Goal: Transaction & Acquisition: Book appointment/travel/reservation

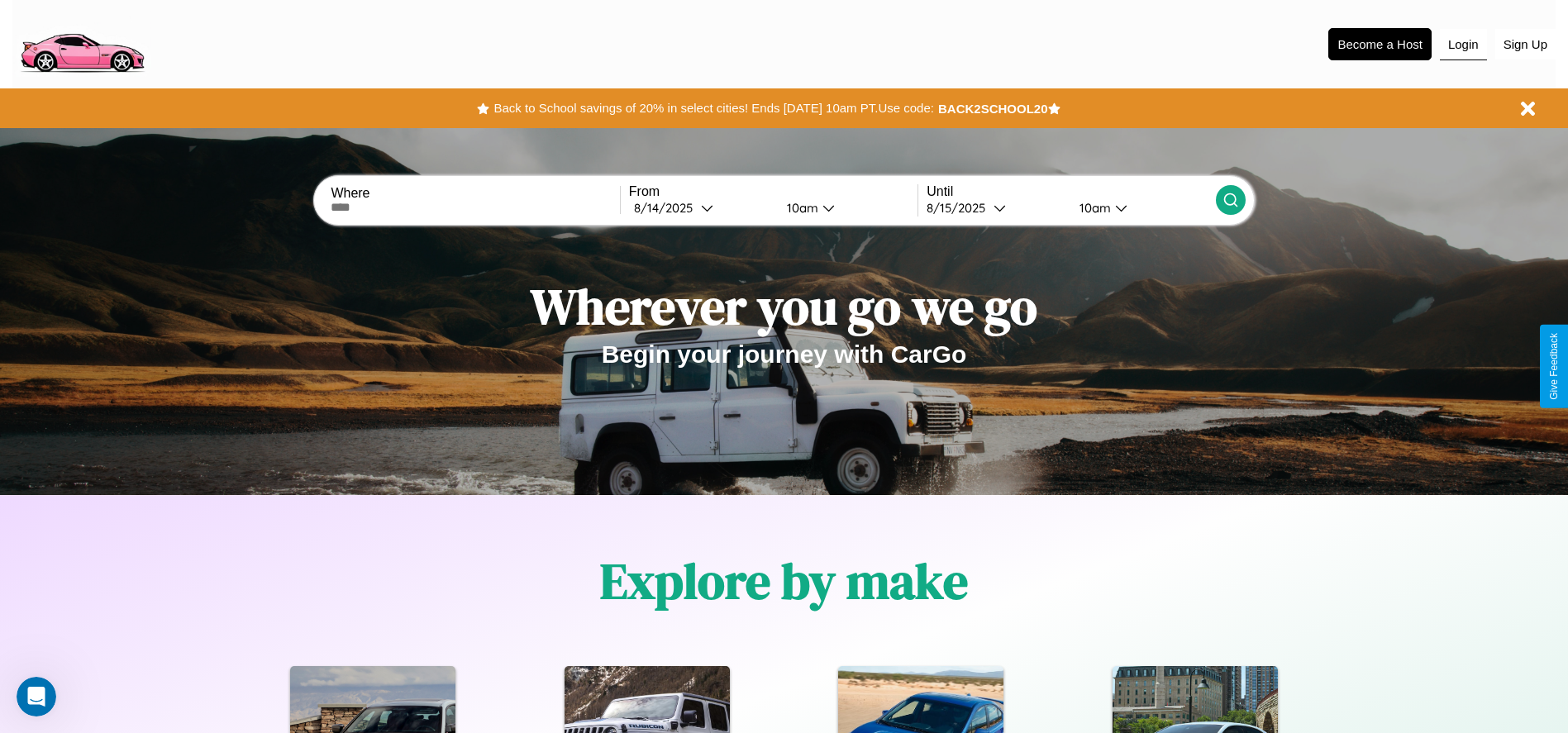
click at [1463, 44] on button "Login" at bounding box center [1463, 44] width 47 height 32
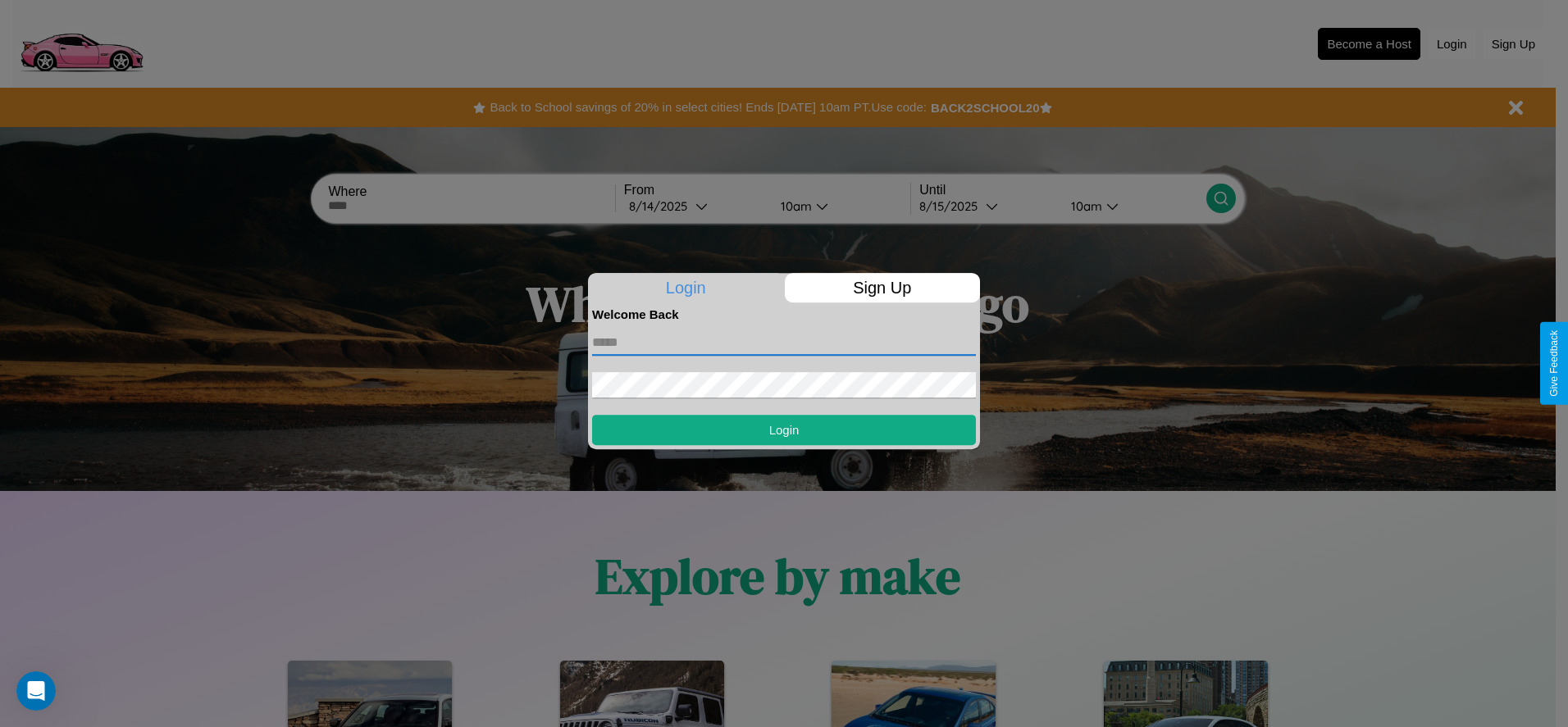
click at [784, 342] on input "text" at bounding box center [784, 343] width 384 height 27
type input "**********"
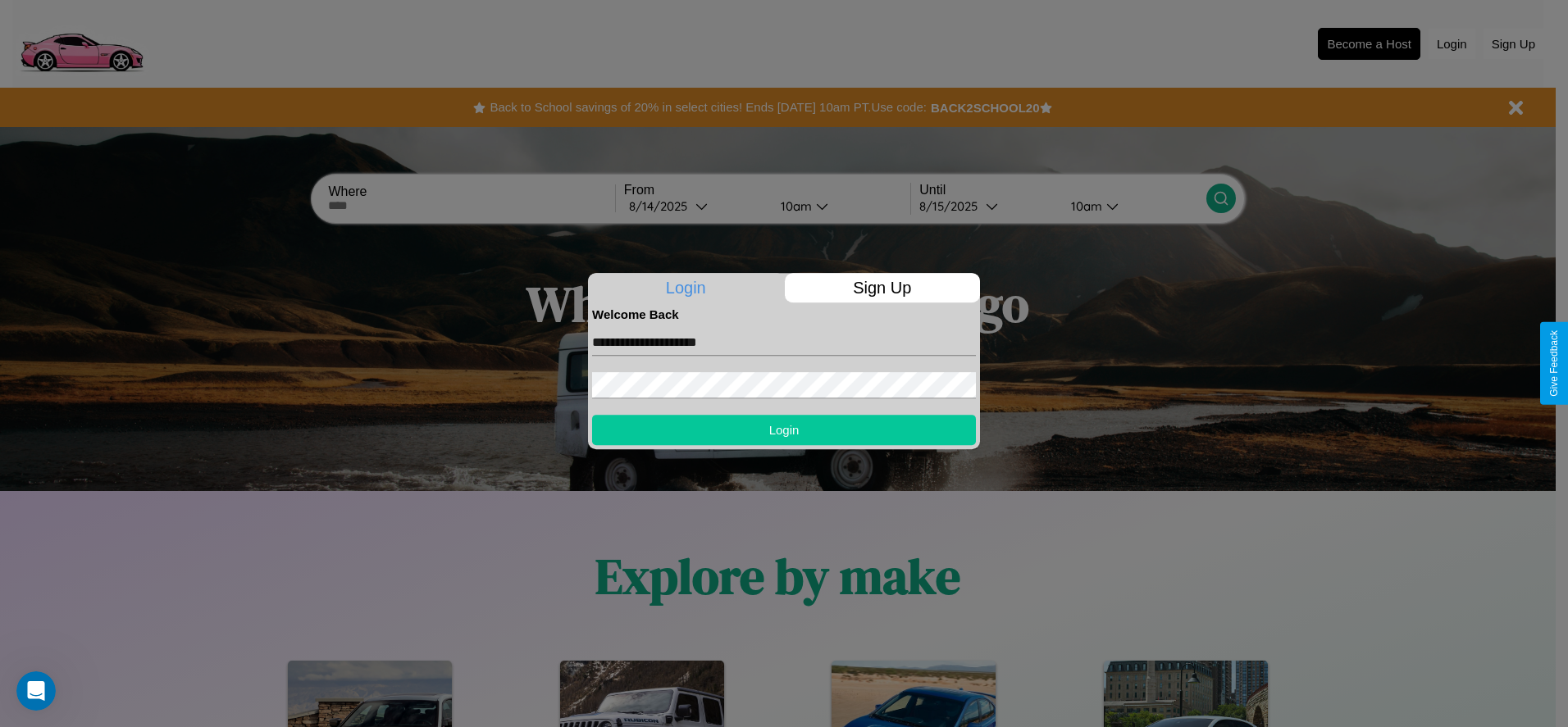
click at [784, 430] on button "Login" at bounding box center [784, 430] width 384 height 30
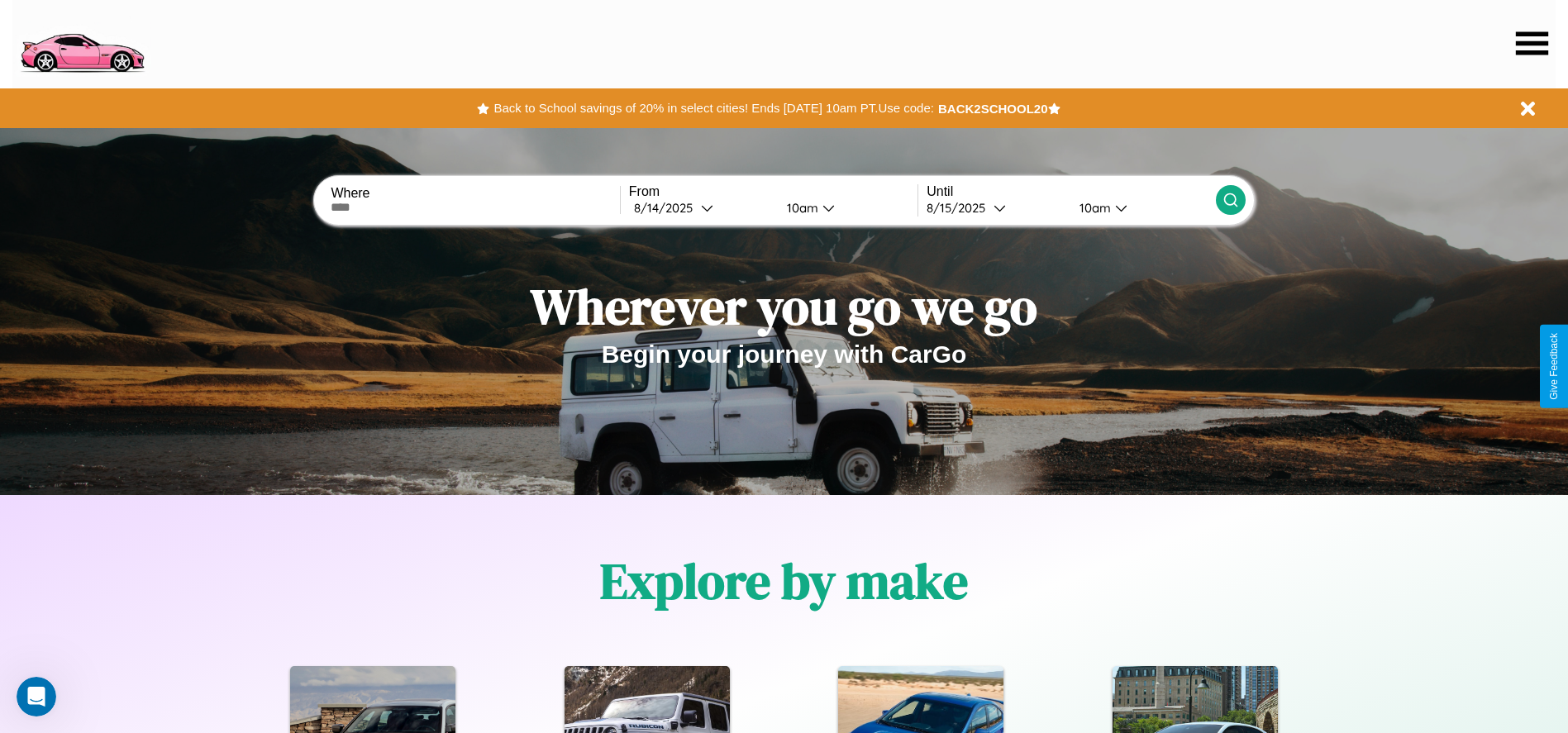
click at [475, 208] on input "text" at bounding box center [474, 208] width 288 height 13
type input "*******"
click at [701, 208] on icon at bounding box center [707, 208] width 12 height 12
select select "*"
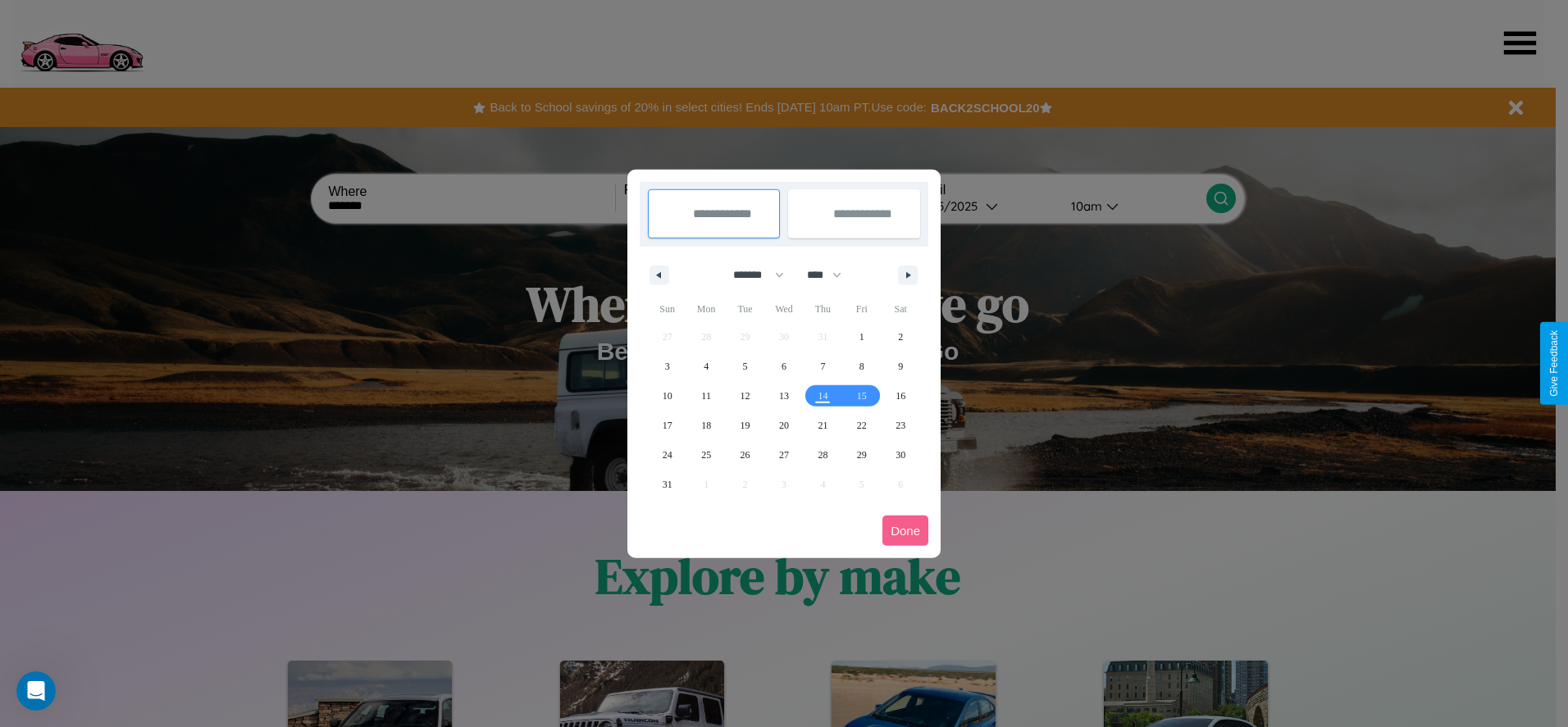
click at [751, 275] on select "******* ******** ***** ***** *** **** **** ****** ********* ******* ******** **…" at bounding box center [755, 275] width 69 height 27
drag, startPoint x: 832, startPoint y: 275, endPoint x: 784, endPoint y: 329, distance: 72.2
click at [832, 275] on select "**** **** **** **** **** **** **** **** **** **** **** **** **** **** **** ****…" at bounding box center [823, 275] width 49 height 27
select select "****"
click at [822, 395] on span "13" at bounding box center [822, 395] width 10 height 29
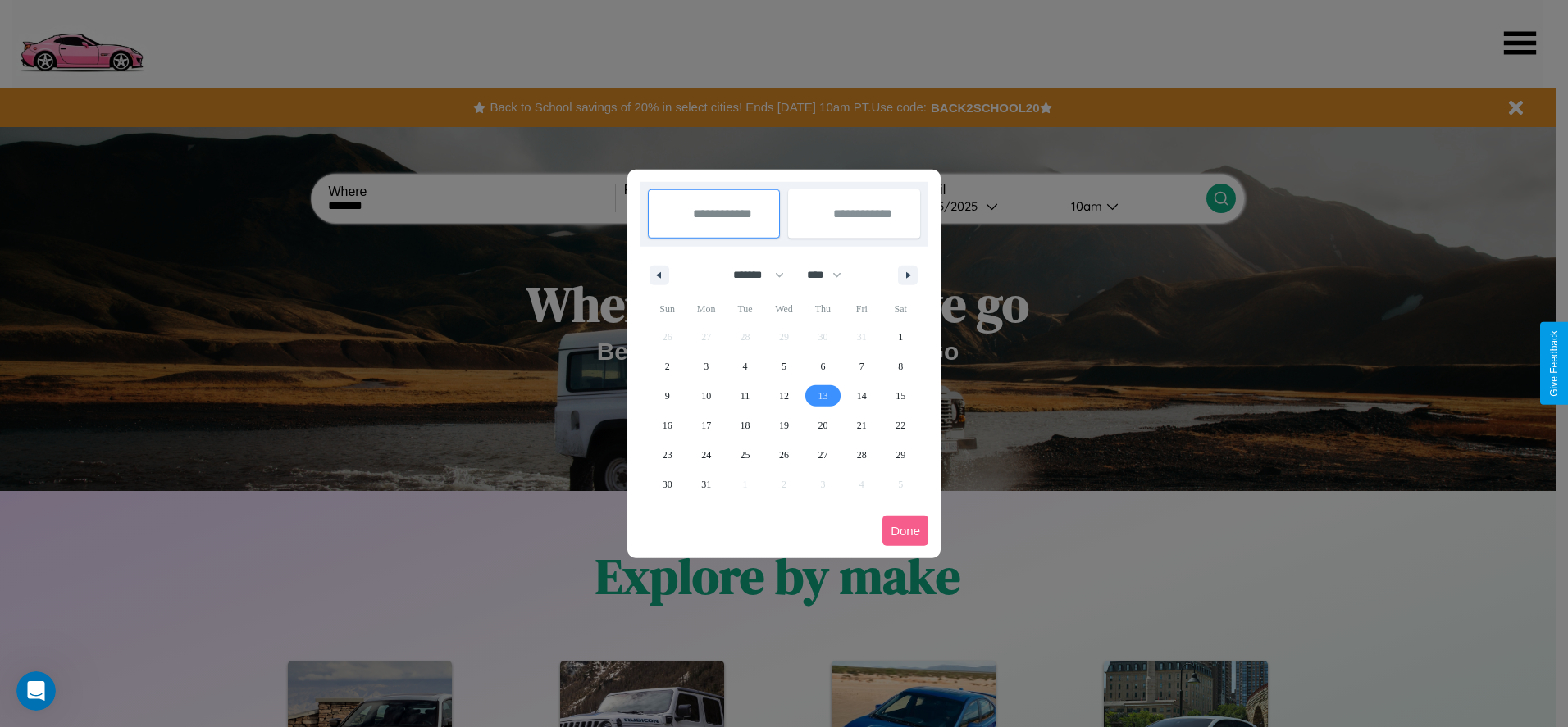
type input "**********"
click at [706, 425] on span "17" at bounding box center [706, 425] width 10 height 29
type input "**********"
click at [906, 530] on button "Done" at bounding box center [905, 531] width 46 height 30
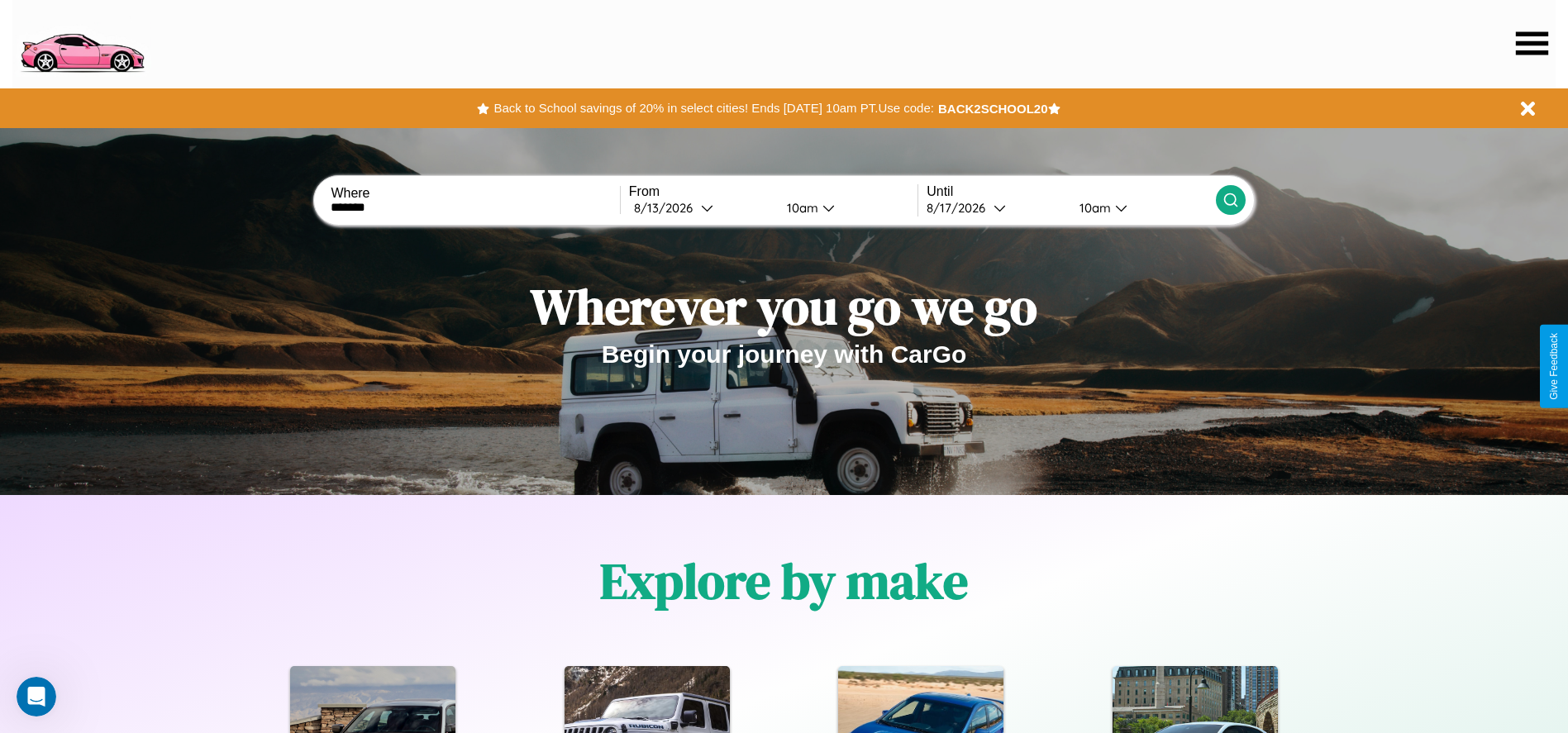
click at [799, 208] on div "10am" at bounding box center [801, 208] width 44 height 15
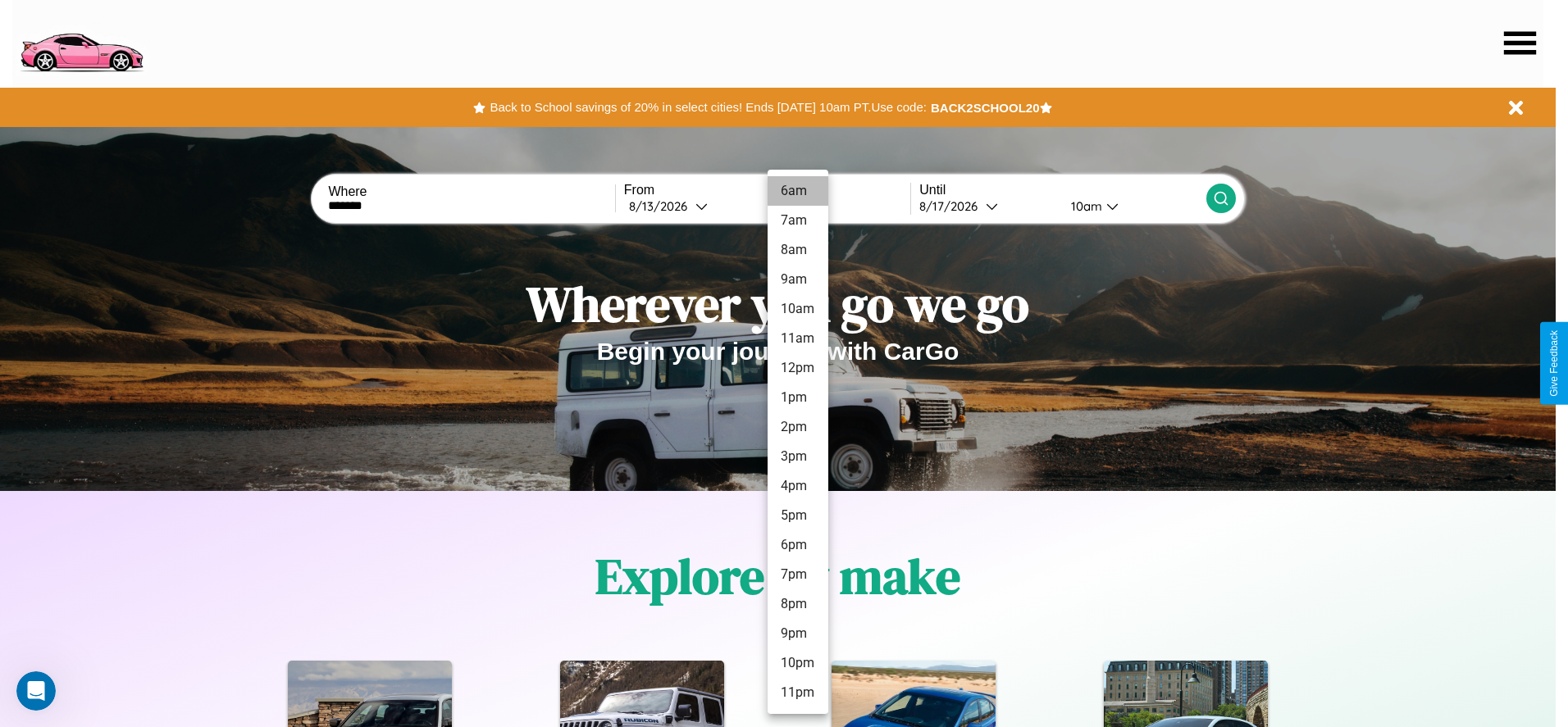
click at [797, 191] on li "6am" at bounding box center [798, 191] width 61 height 29
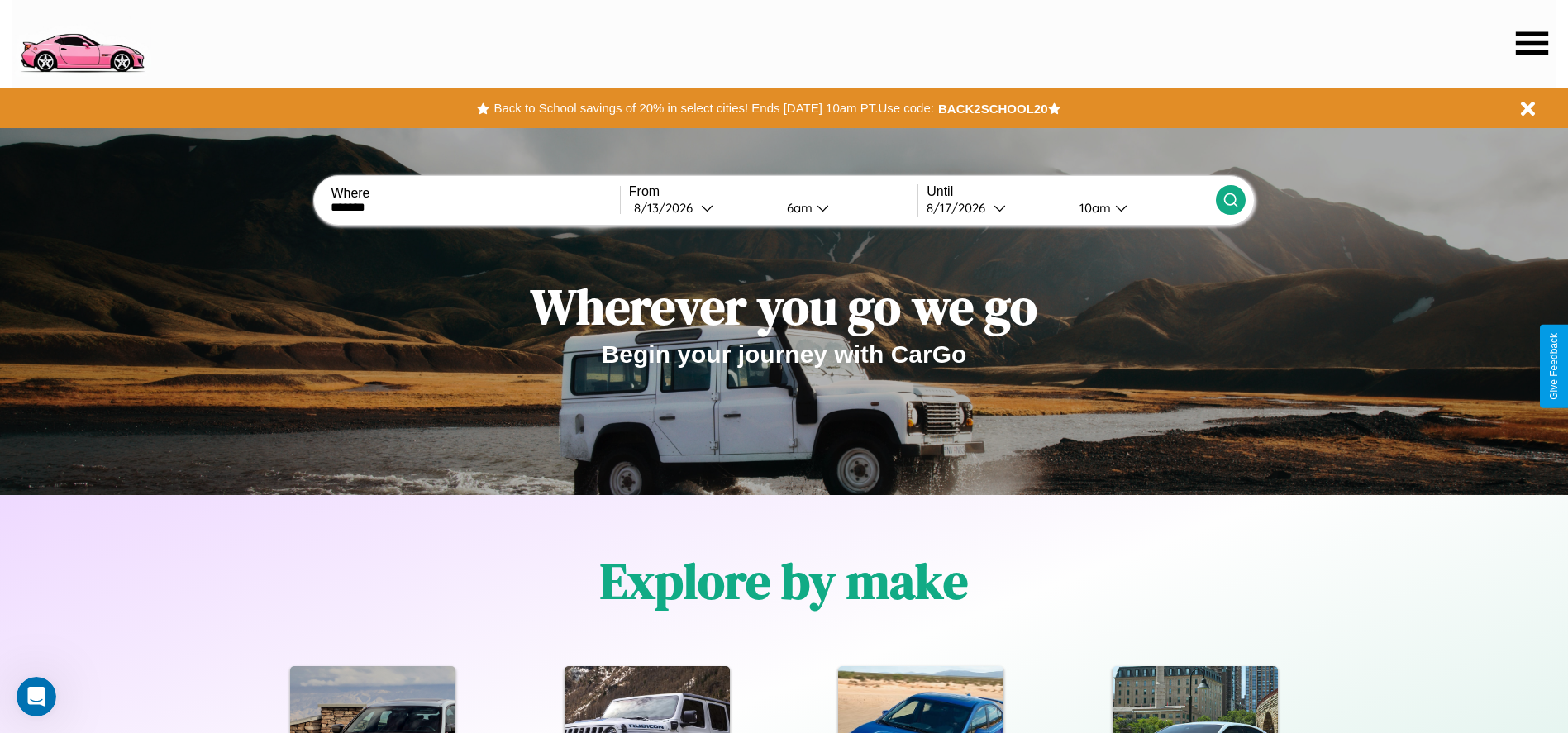
click at [1093, 208] on div "10am" at bounding box center [1093, 208] width 44 height 15
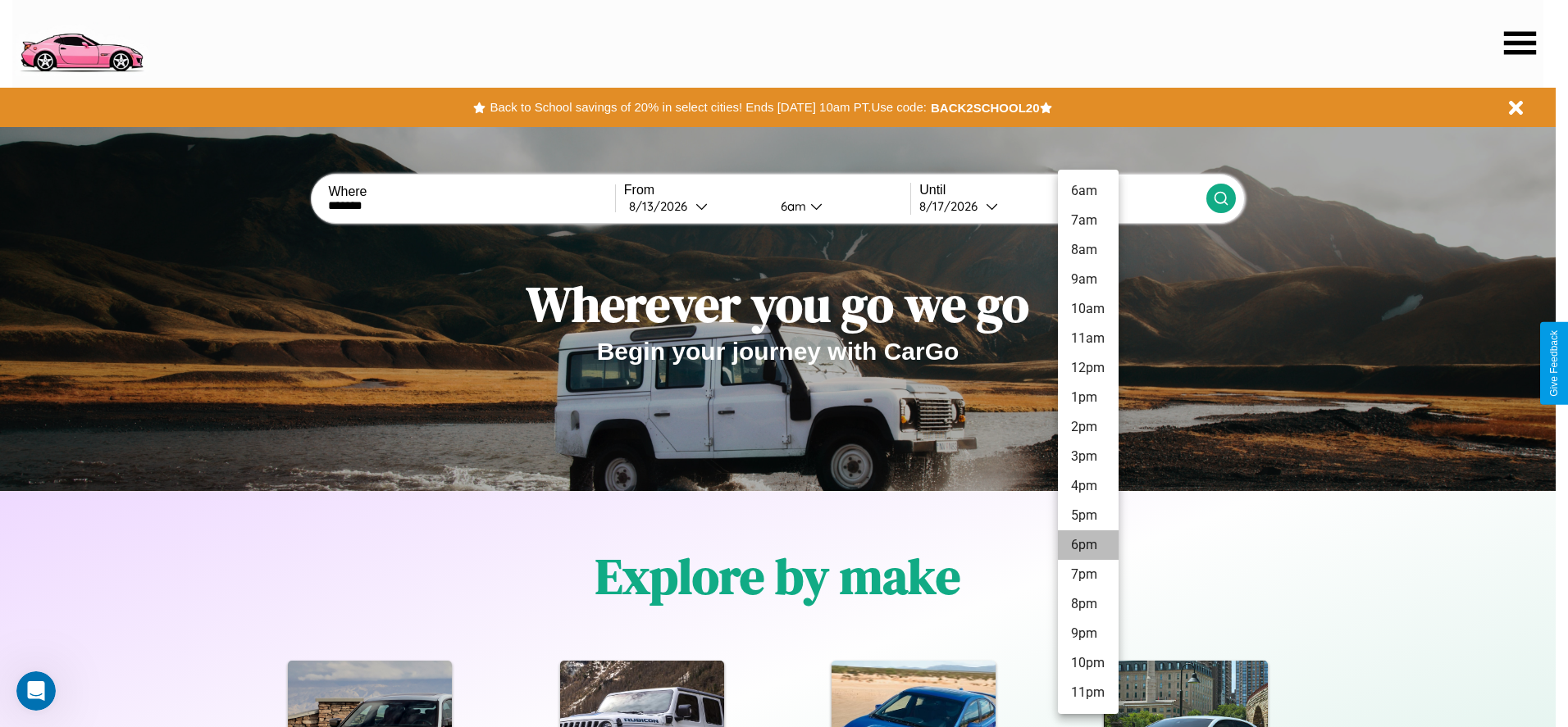
click at [1087, 545] on li "6pm" at bounding box center [1088, 545] width 61 height 29
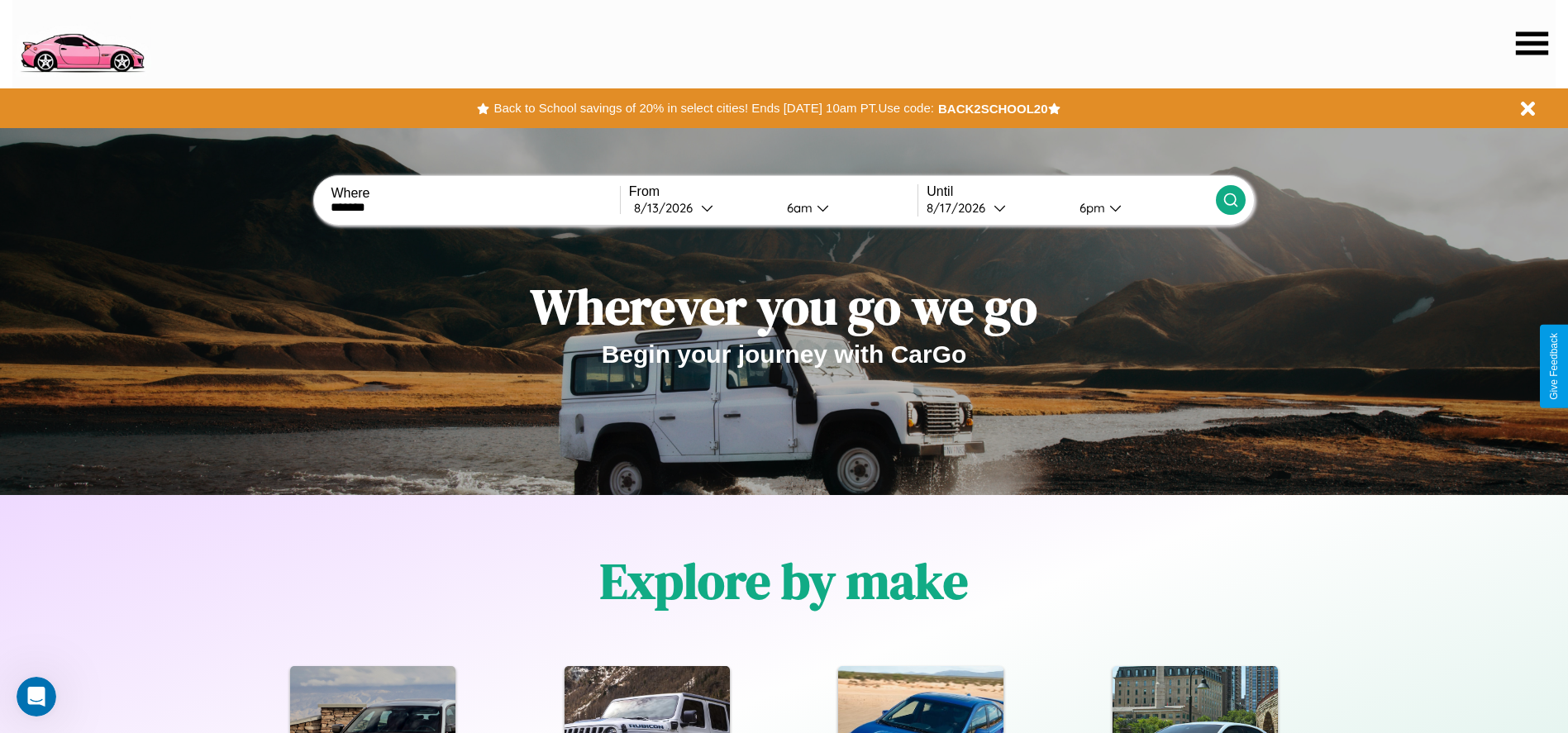
click at [1230, 200] on icon at bounding box center [1230, 199] width 16 height 16
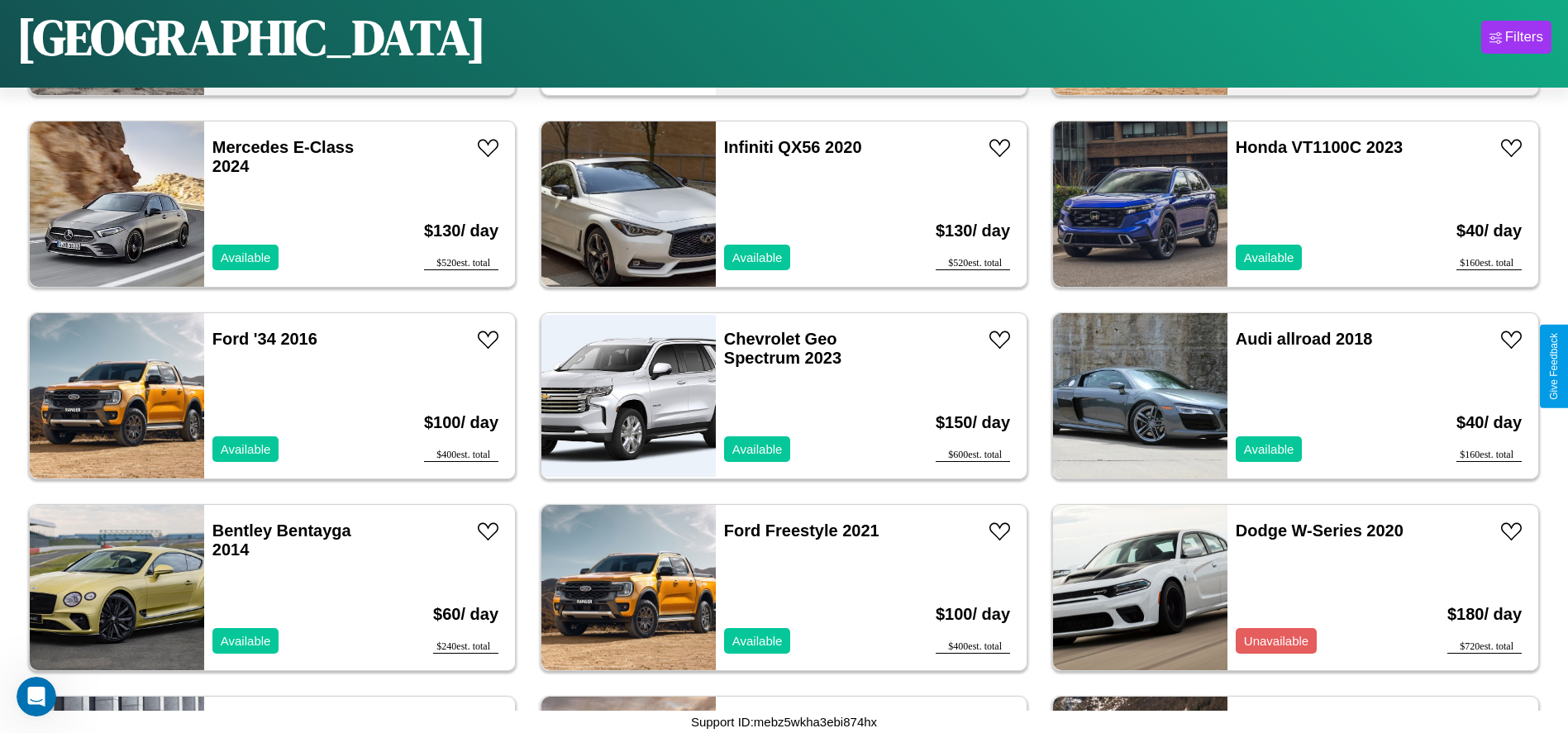
scroll to position [2678, 0]
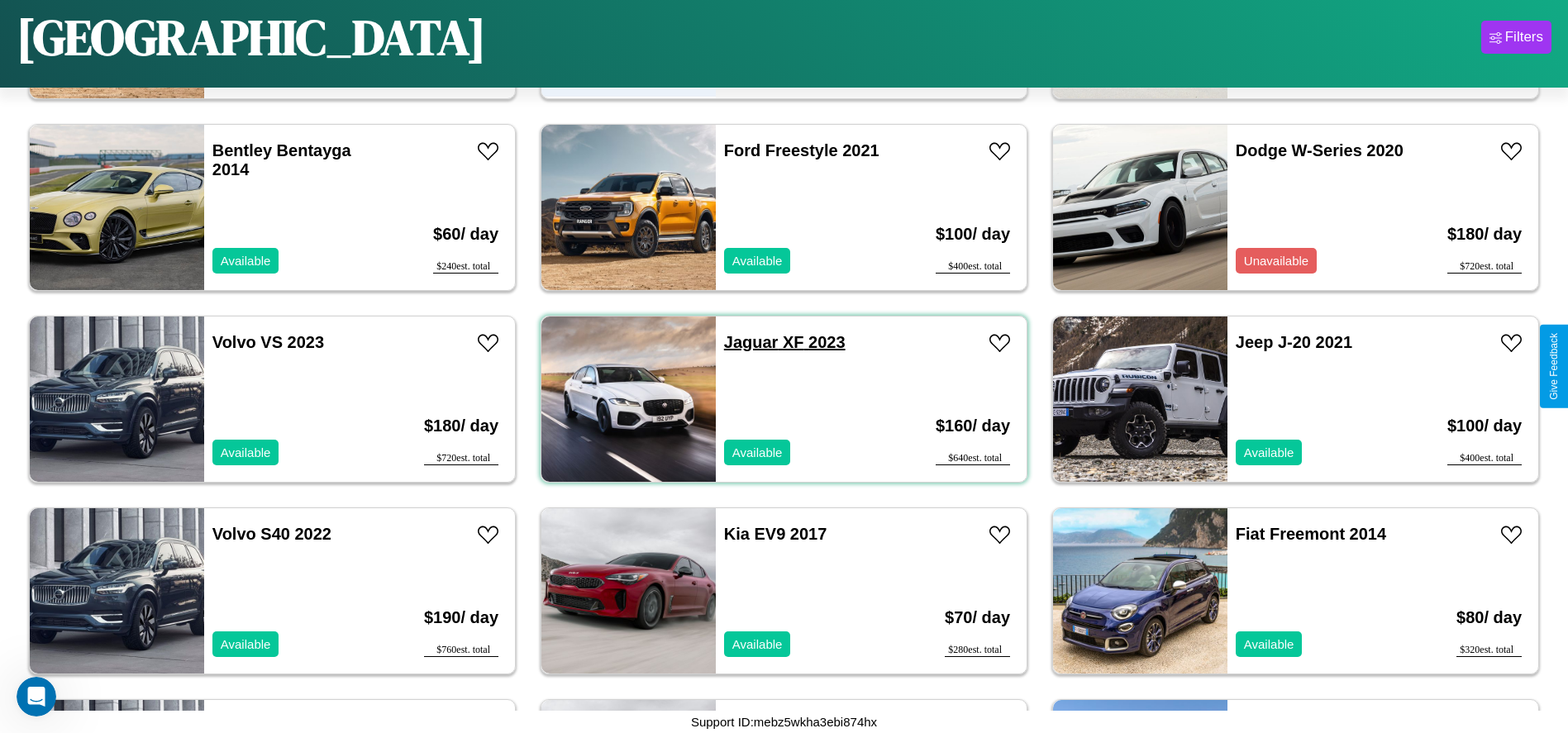
click at [744, 342] on link "Jaguar XF 2023" at bounding box center [784, 342] width 122 height 18
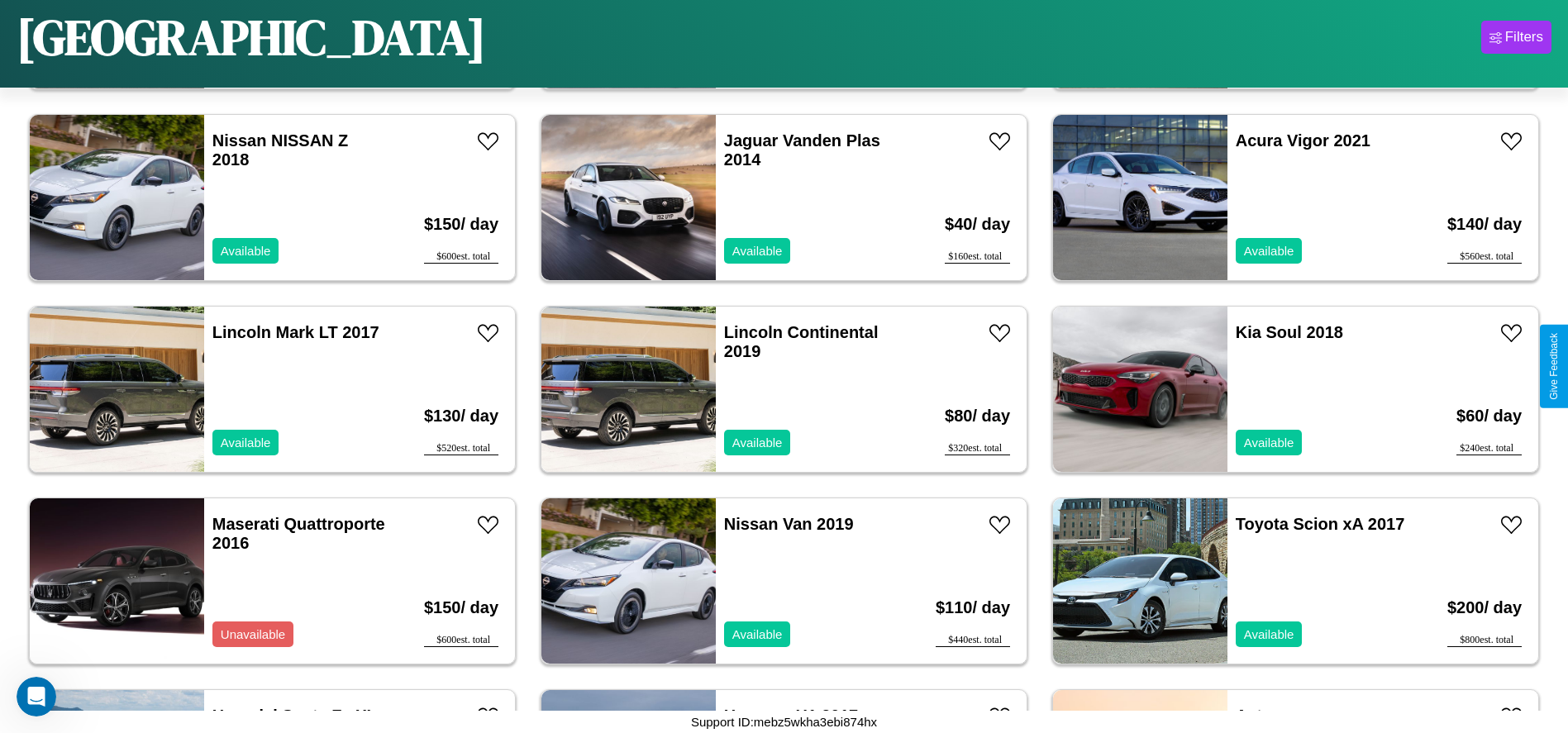
scroll to position [377, 0]
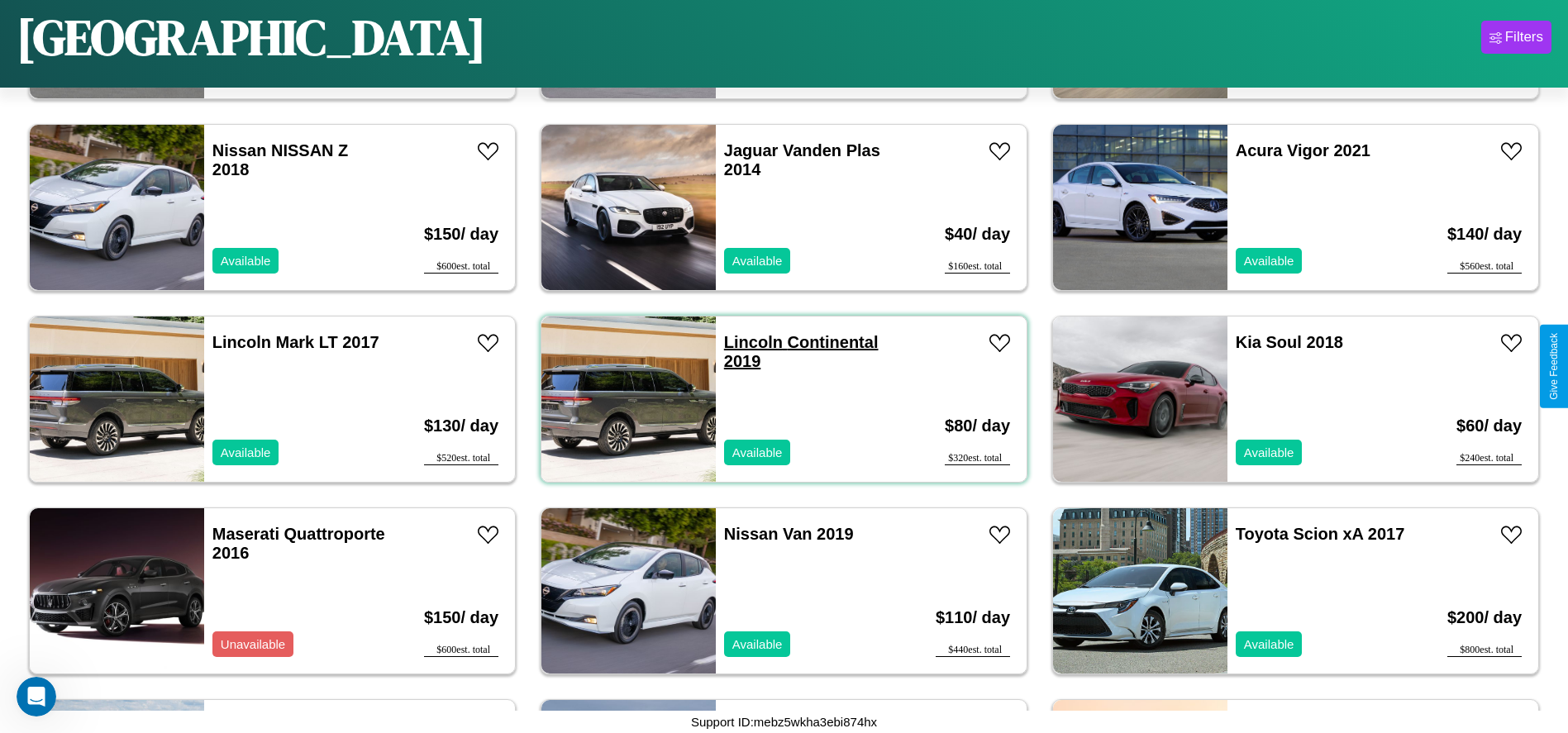
click at [747, 342] on link "Lincoln Continental 2019" at bounding box center [801, 352] width 154 height 37
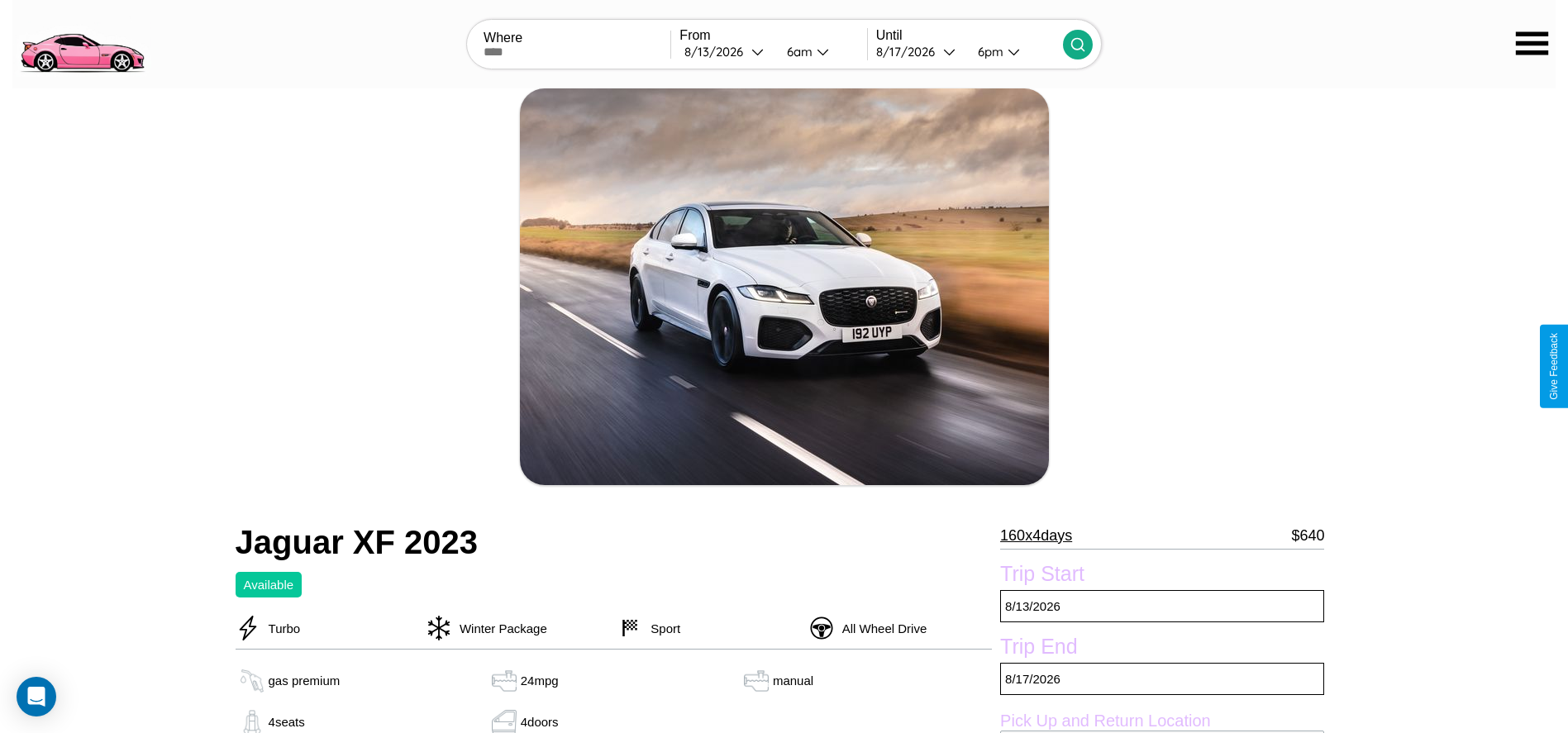
scroll to position [625, 0]
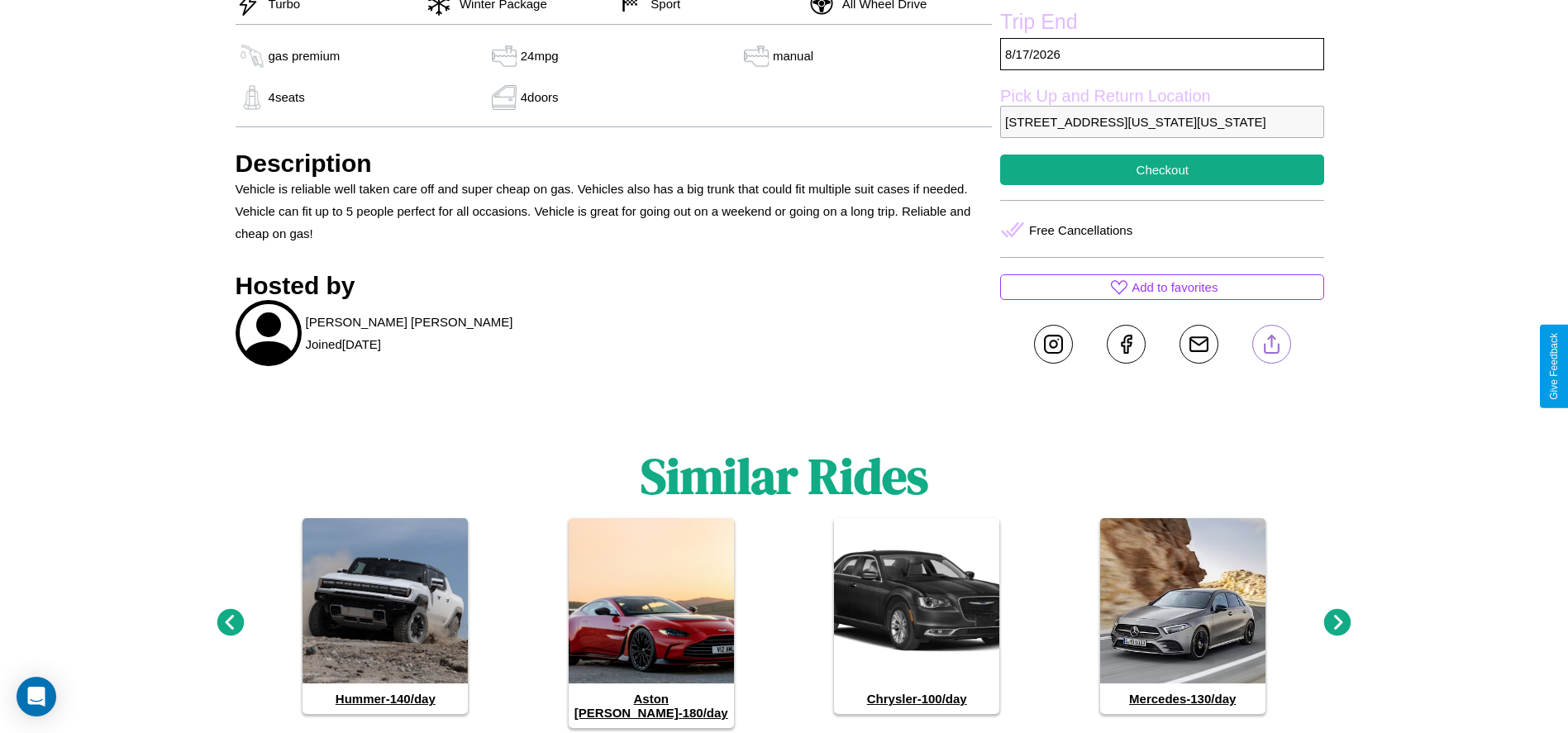
click at [1271, 347] on line at bounding box center [1271, 341] width 0 height 11
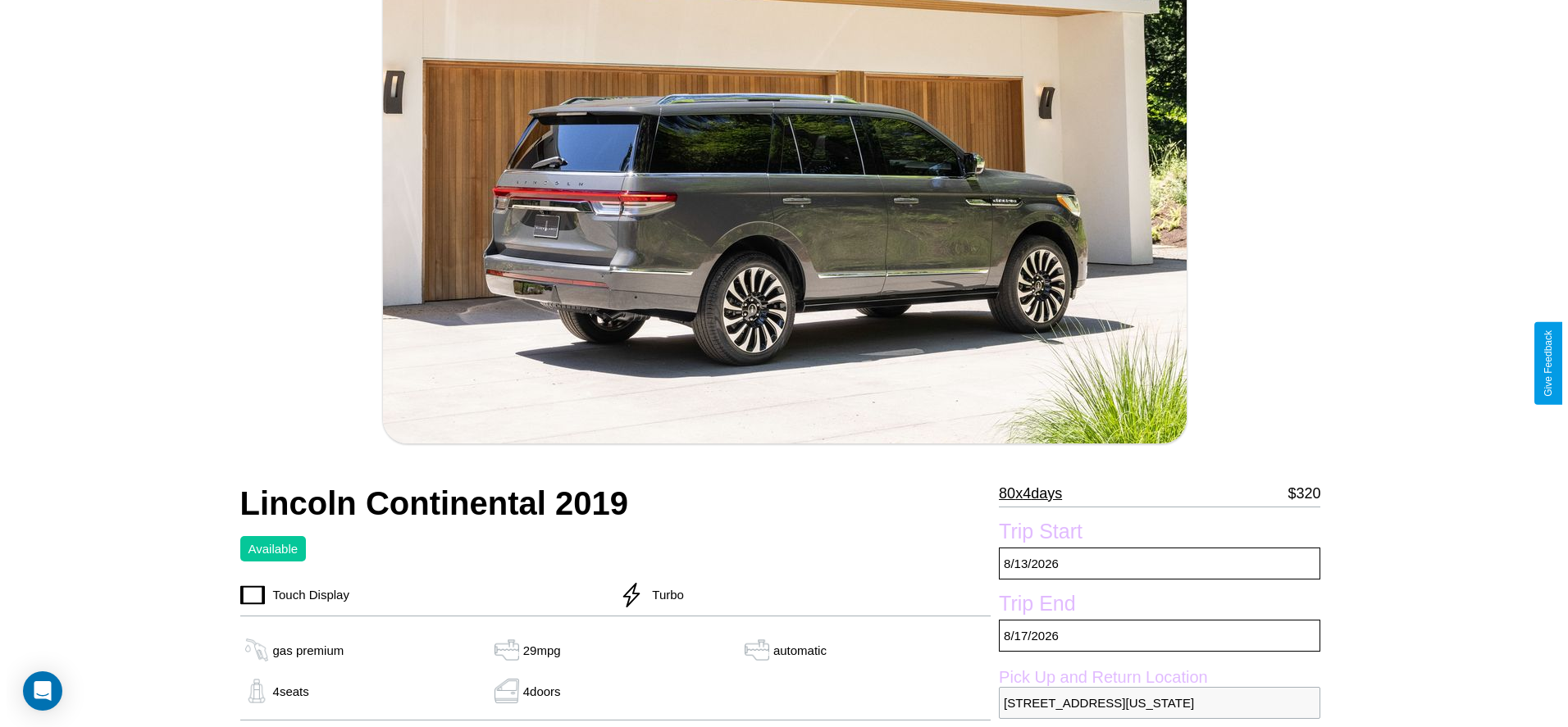
scroll to position [336, 0]
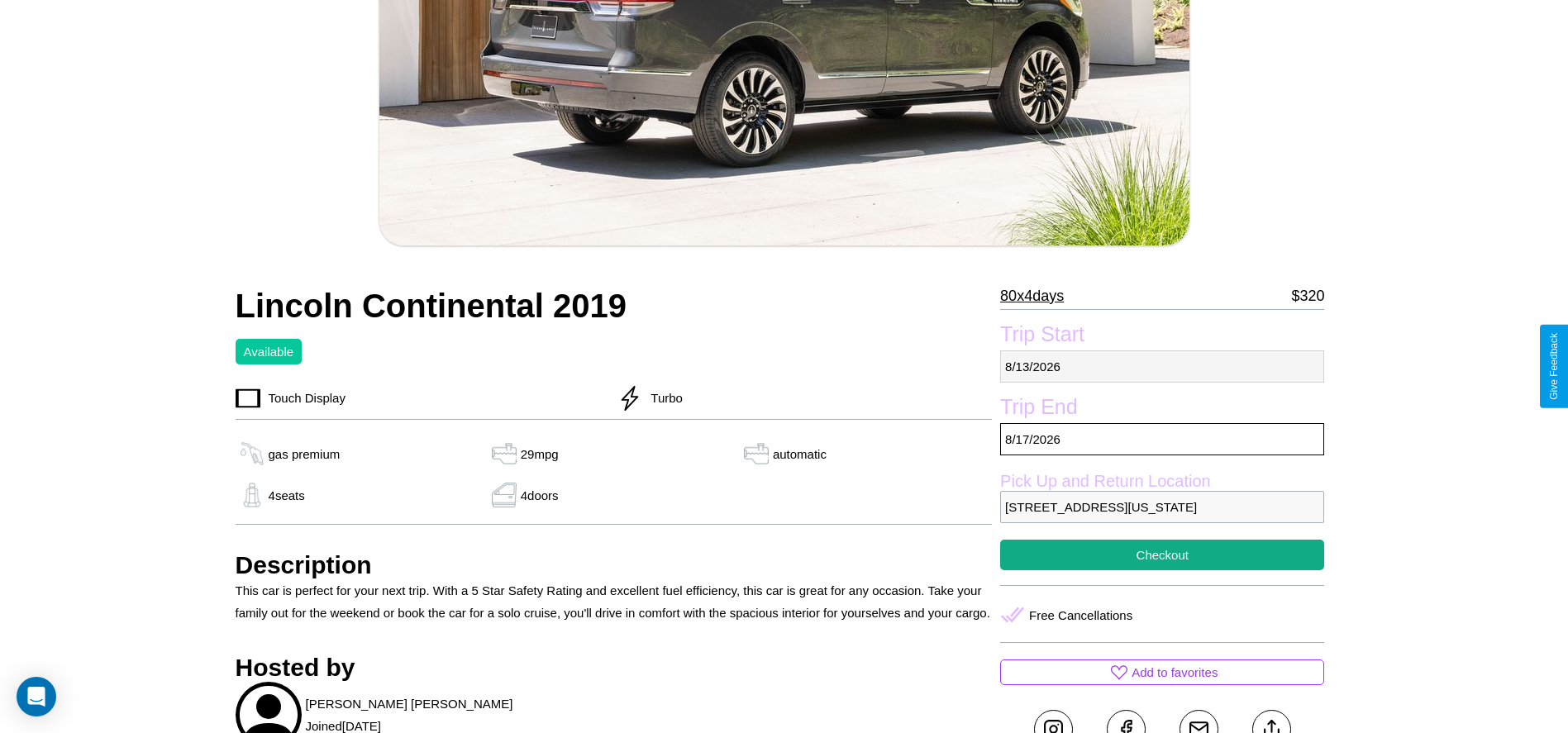
click at [1162, 366] on p "8 / 13 / 2026" at bounding box center [1162, 367] width 324 height 33
select select "*"
select select "****"
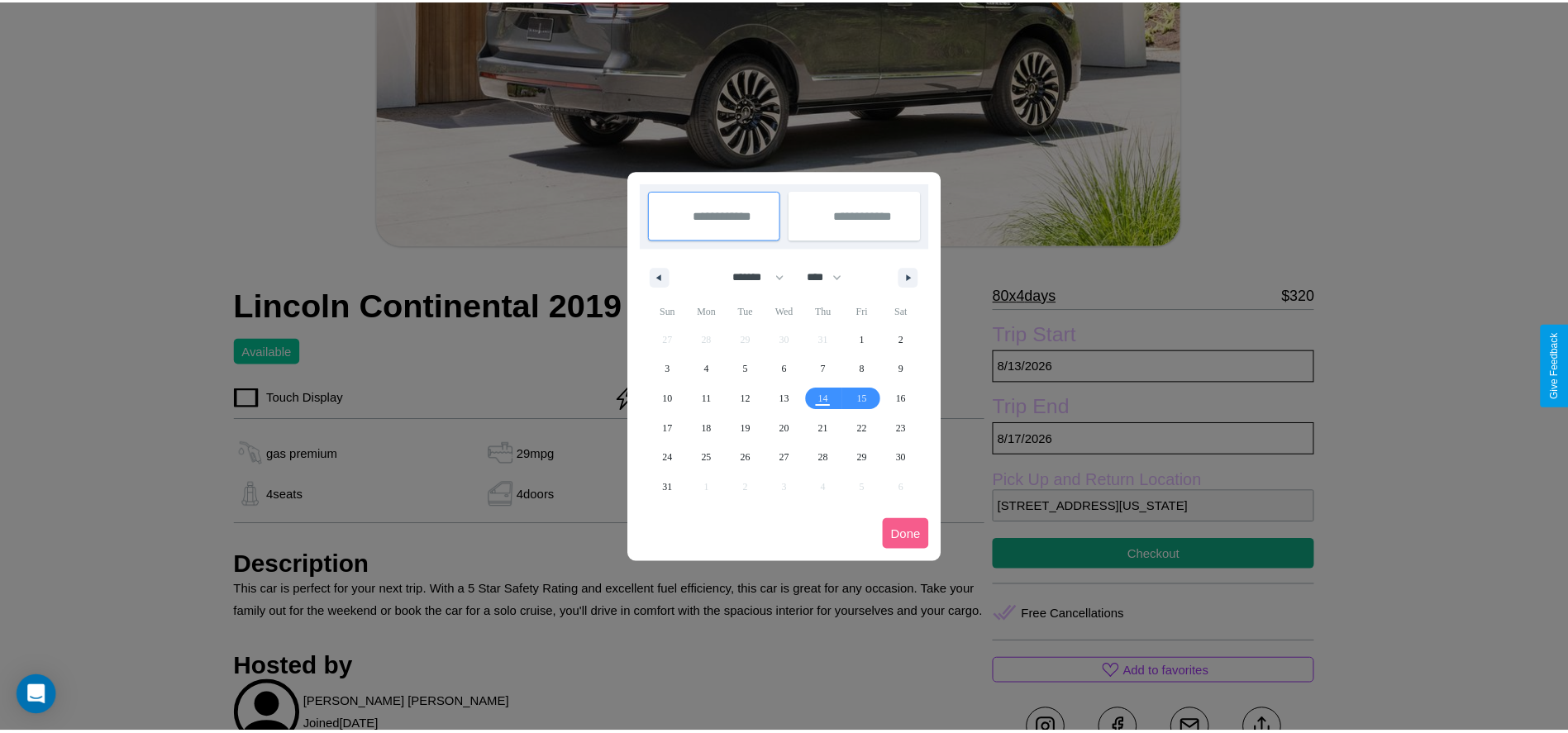
scroll to position [0, 0]
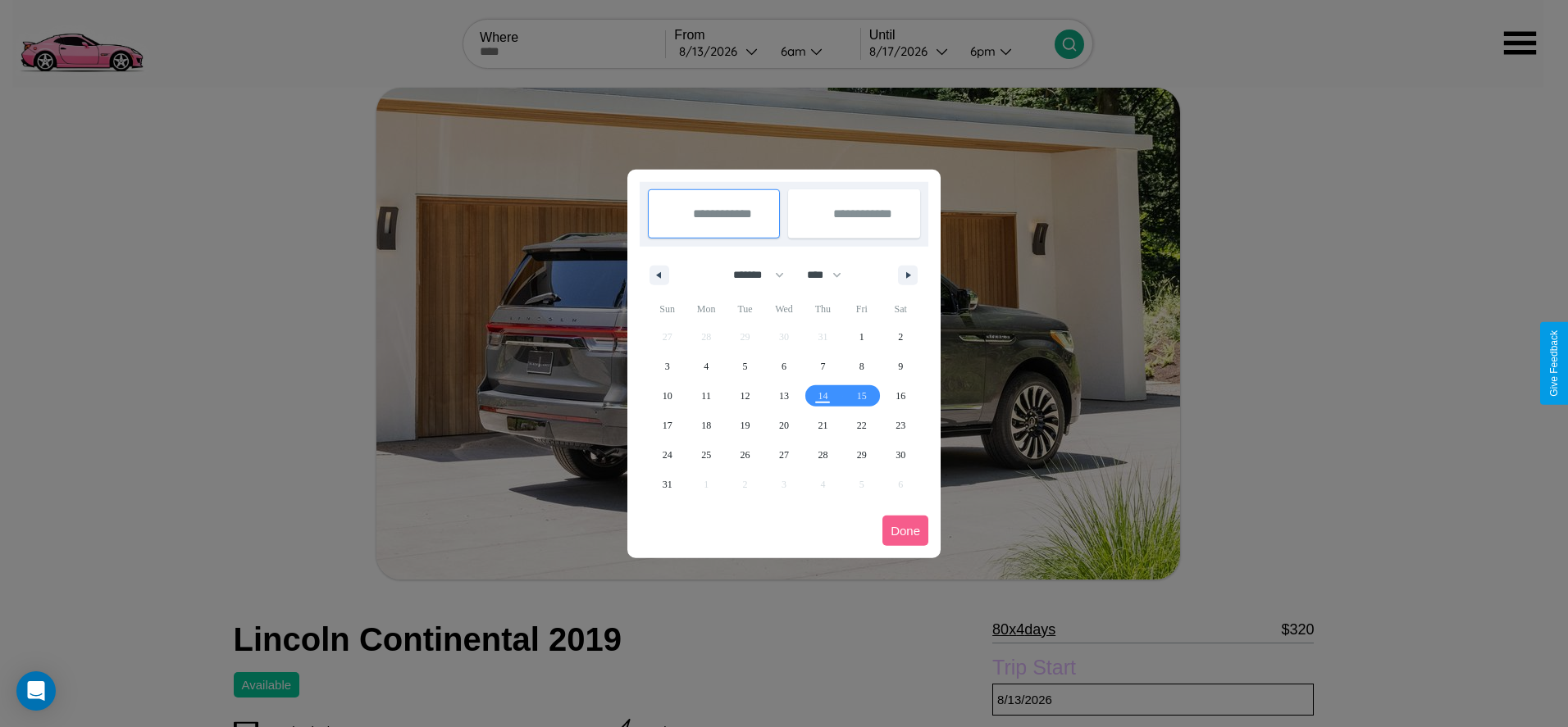
click at [720, 50] on div at bounding box center [784, 363] width 1568 height 727
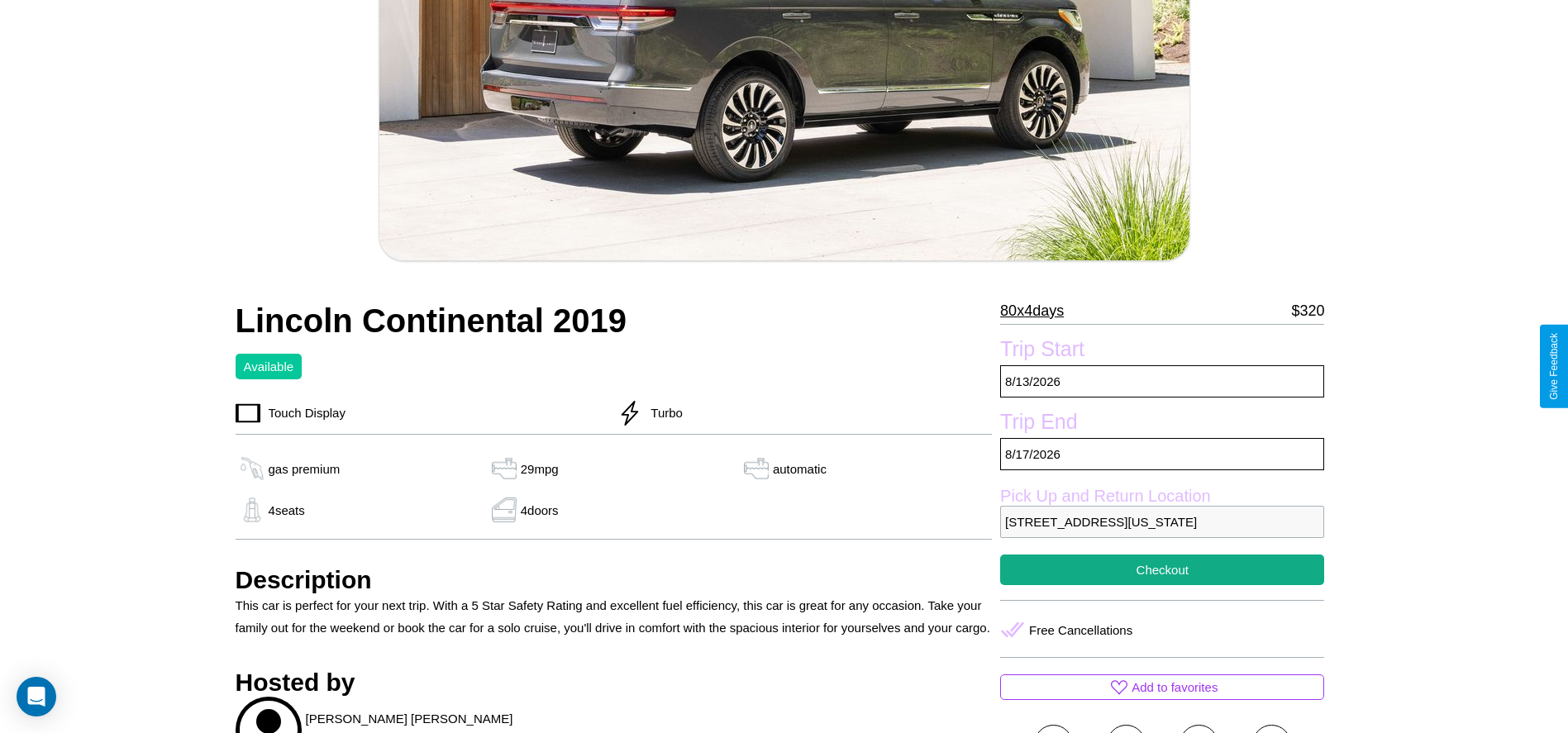
scroll to position [645, 0]
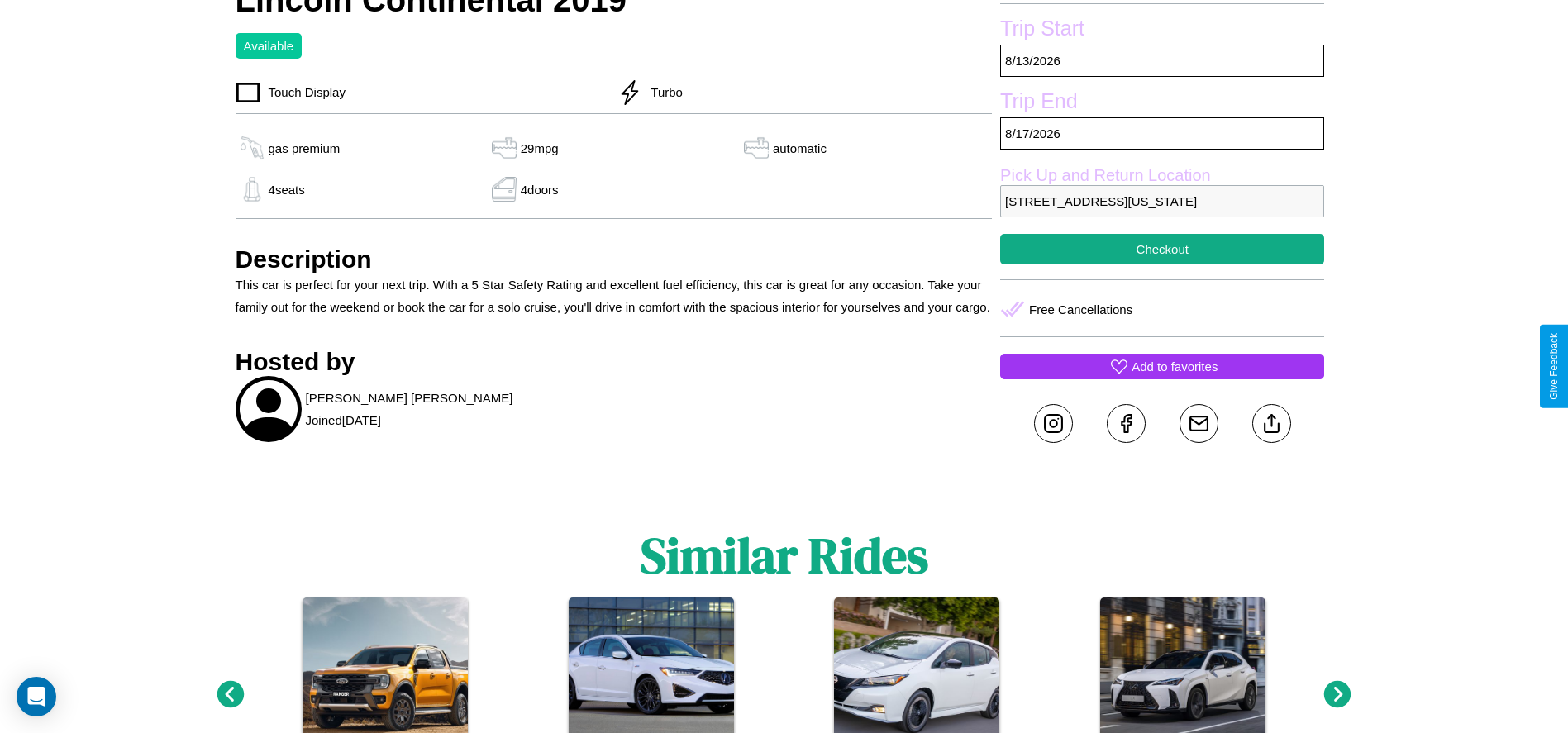
click at [1162, 366] on p "Add to favorites" at bounding box center [1174, 366] width 86 height 22
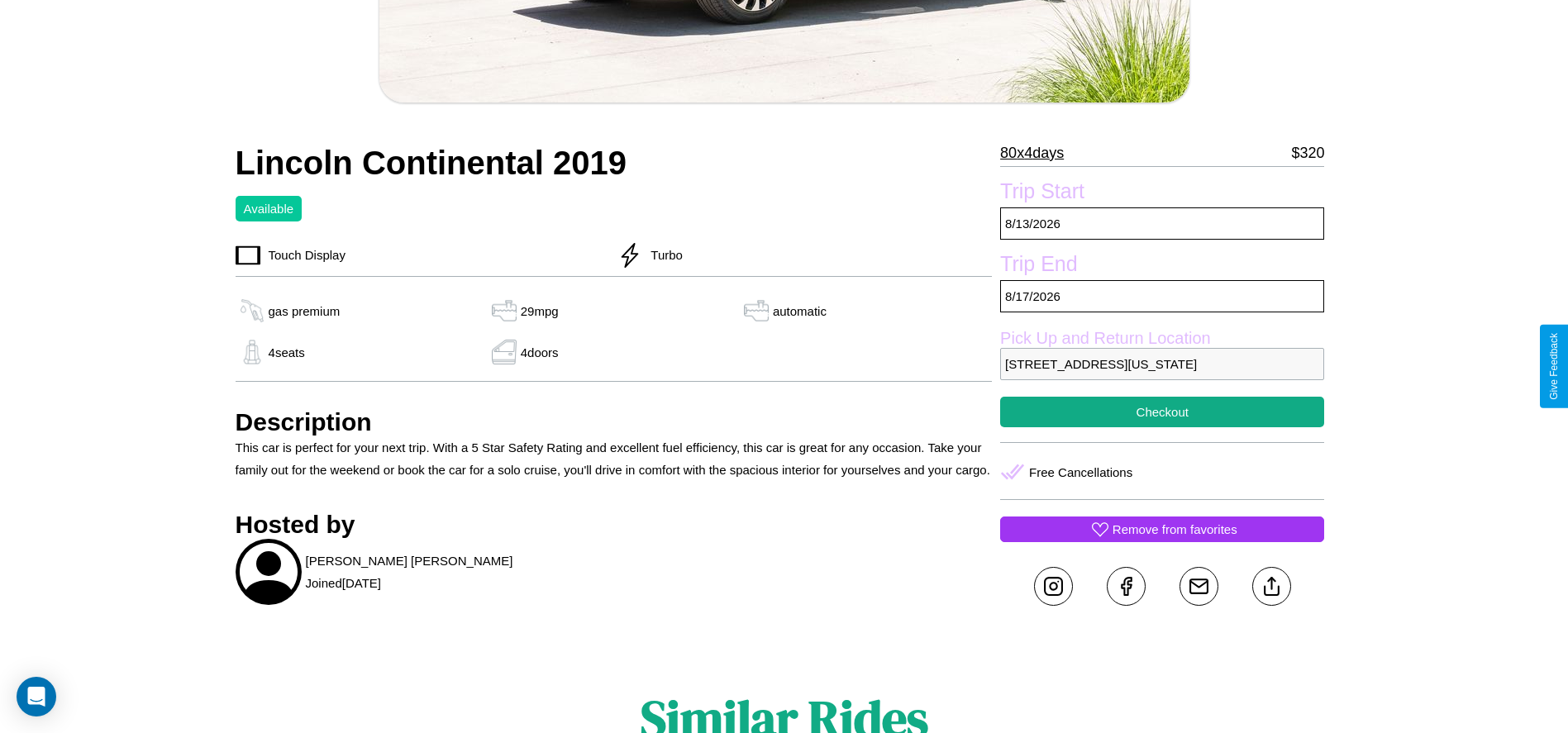
scroll to position [479, 0]
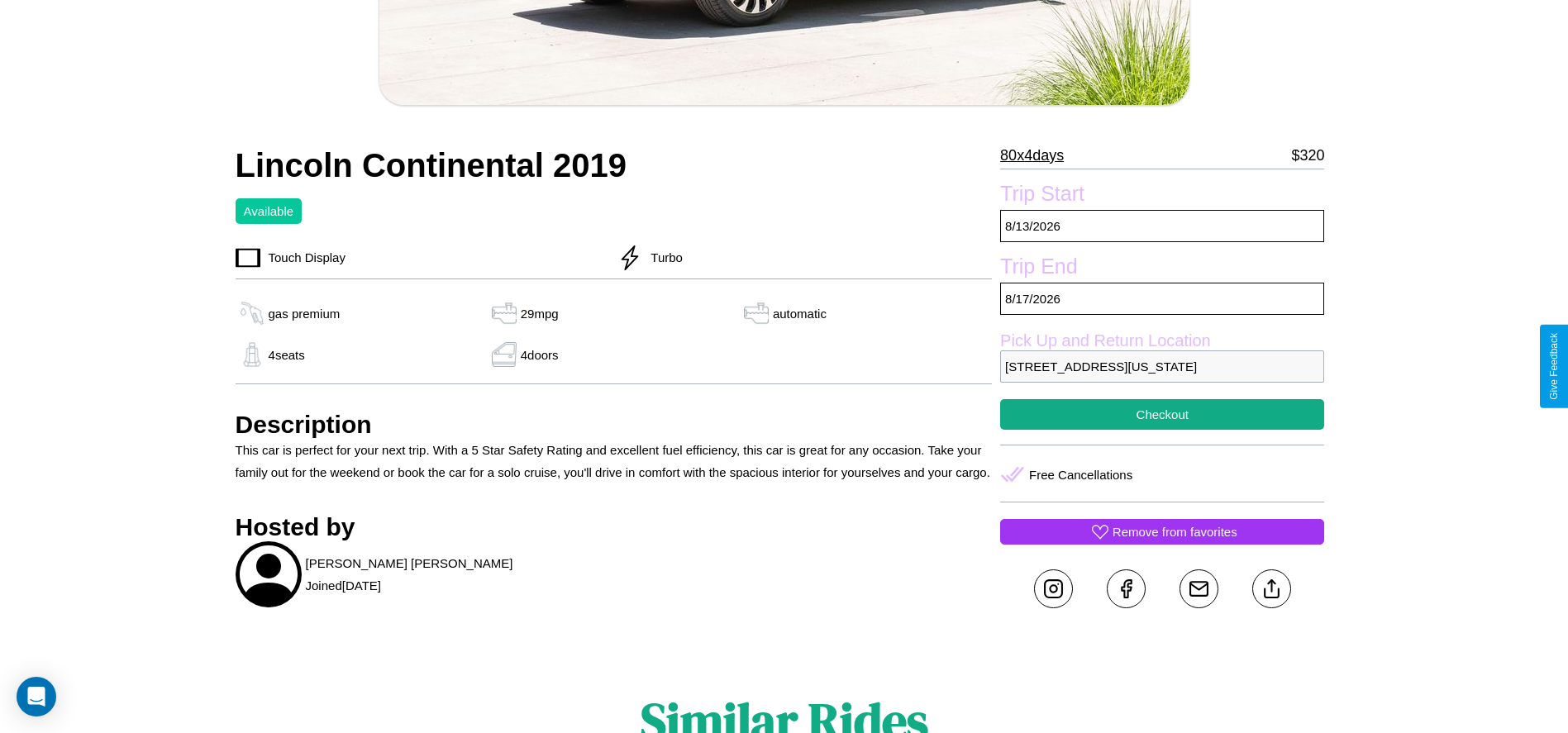
click at [1162, 366] on p "4858 Liberty Street Houston Texas 17656 United States" at bounding box center [1162, 367] width 324 height 33
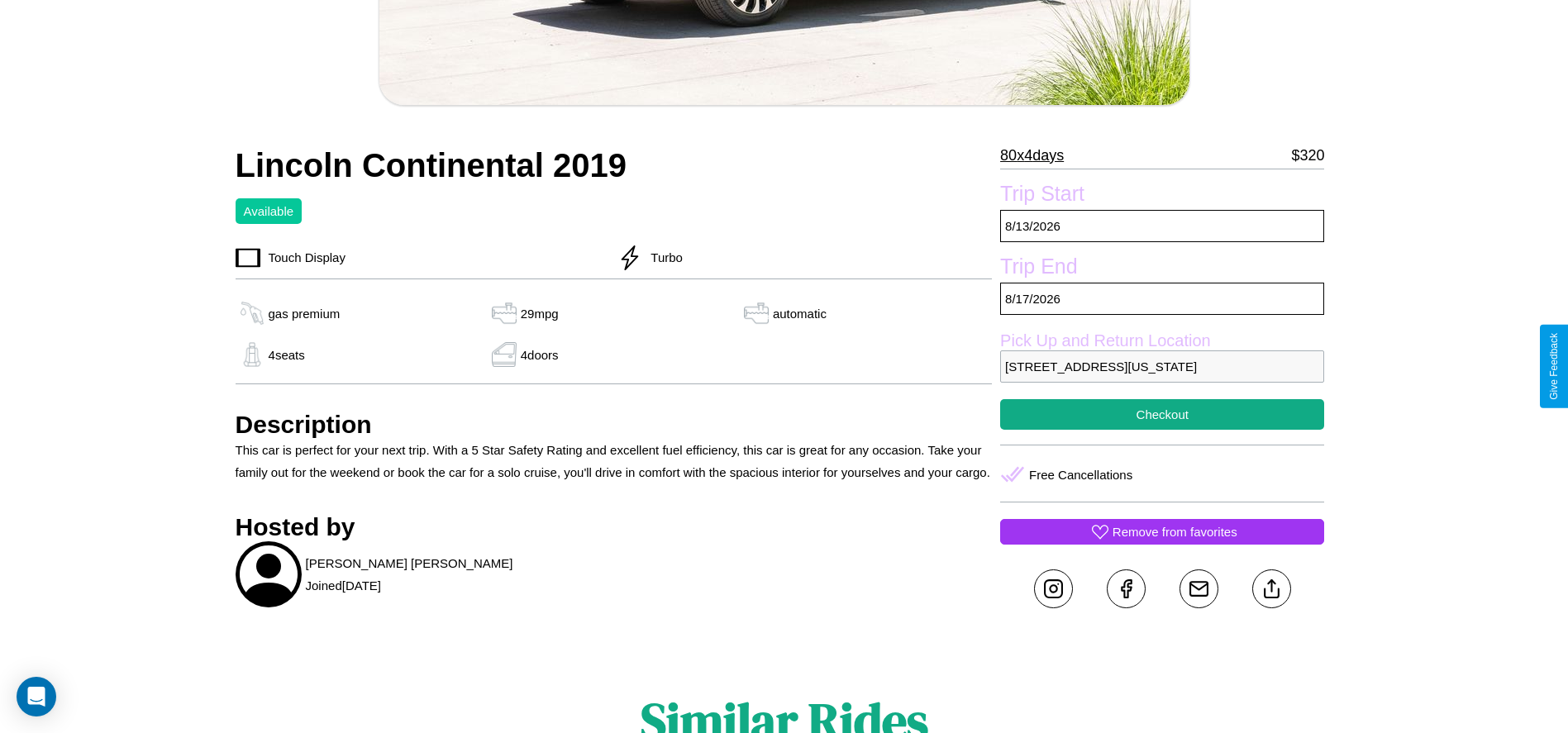
click at [1162, 366] on p "4858 Liberty Street Houston Texas 17656 United States" at bounding box center [1162, 367] width 324 height 33
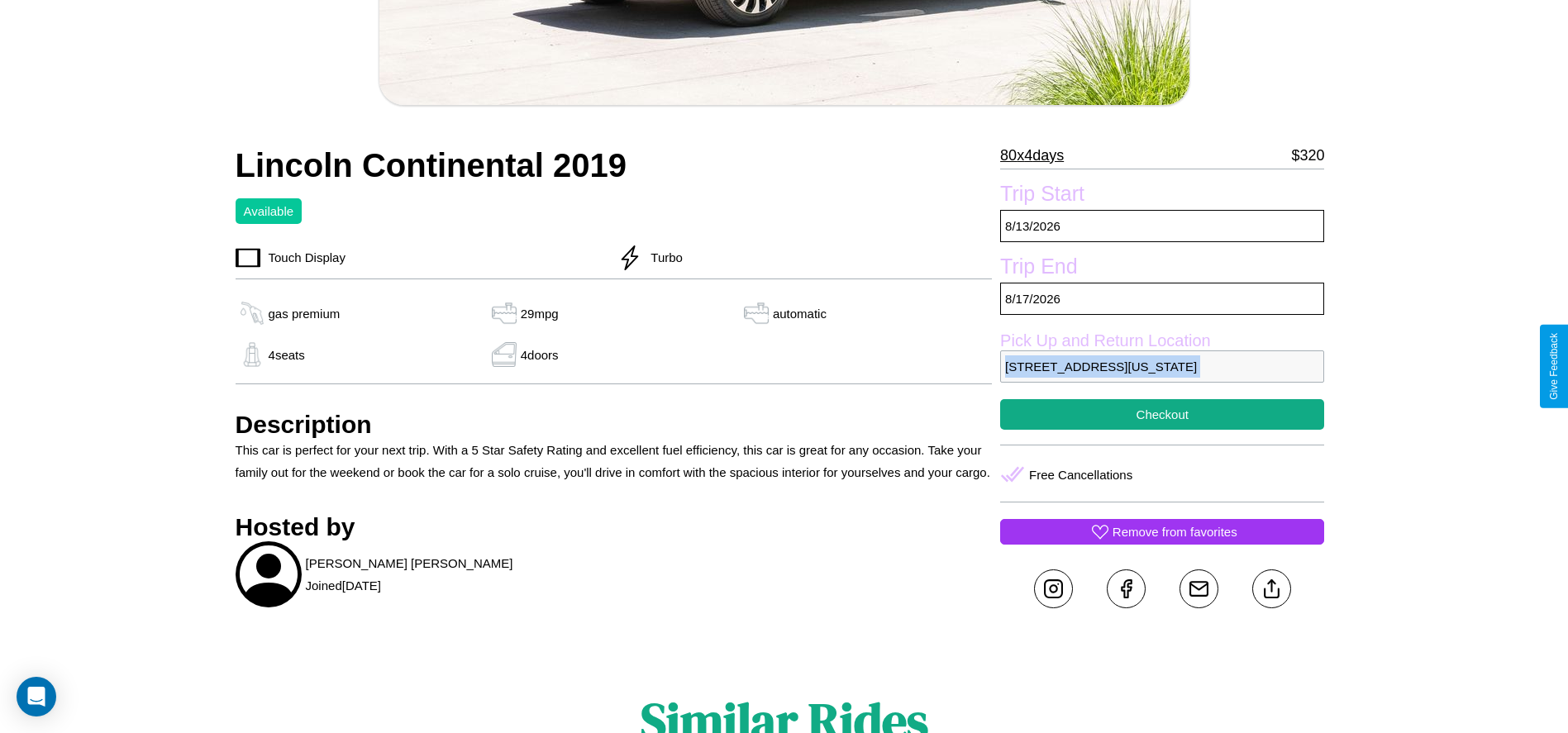
click at [1162, 366] on p "4858 Liberty Street Houston Texas 17656 United States" at bounding box center [1162, 367] width 324 height 33
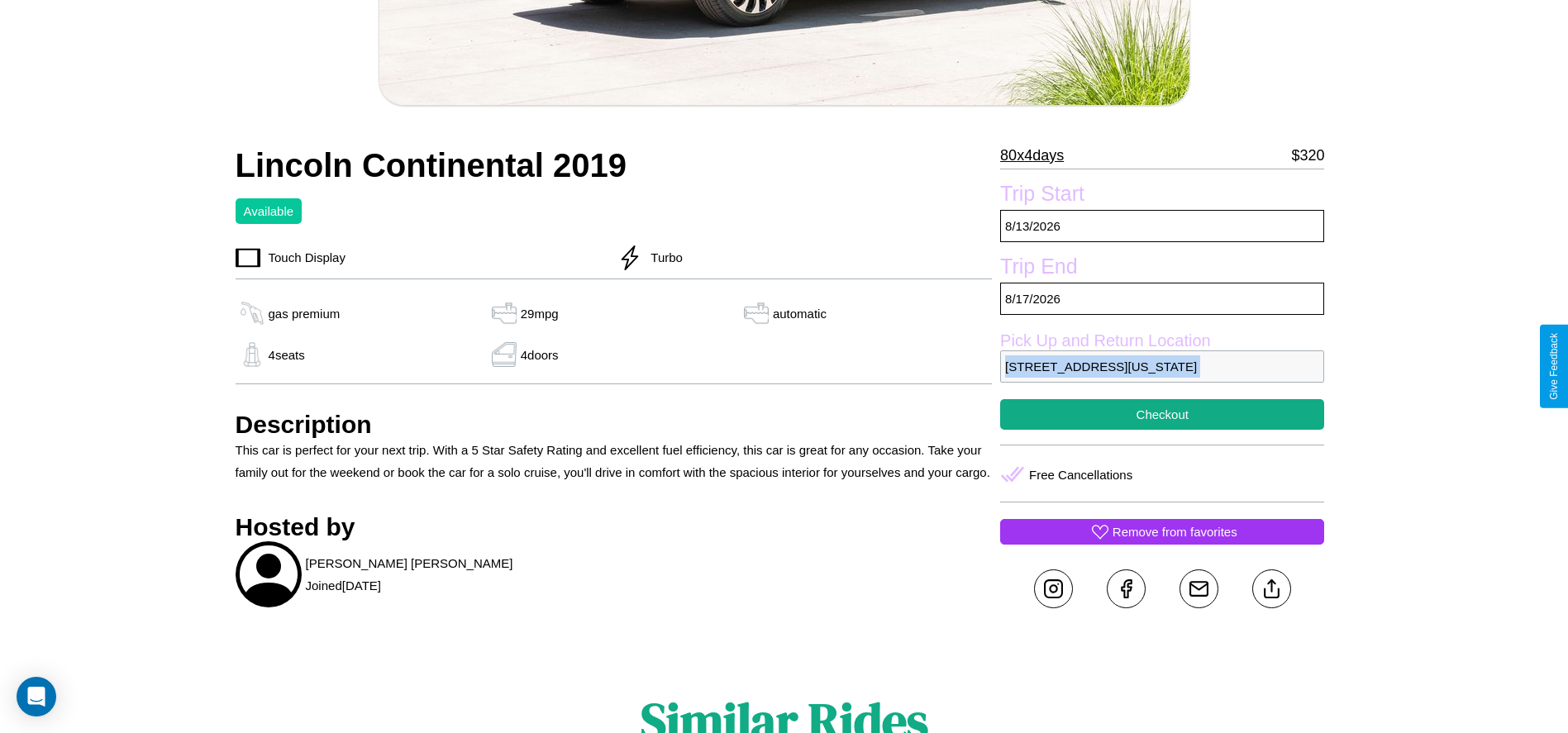
click at [1162, 366] on p "4858 Liberty Street Houston Texas 17656 United States" at bounding box center [1162, 367] width 324 height 33
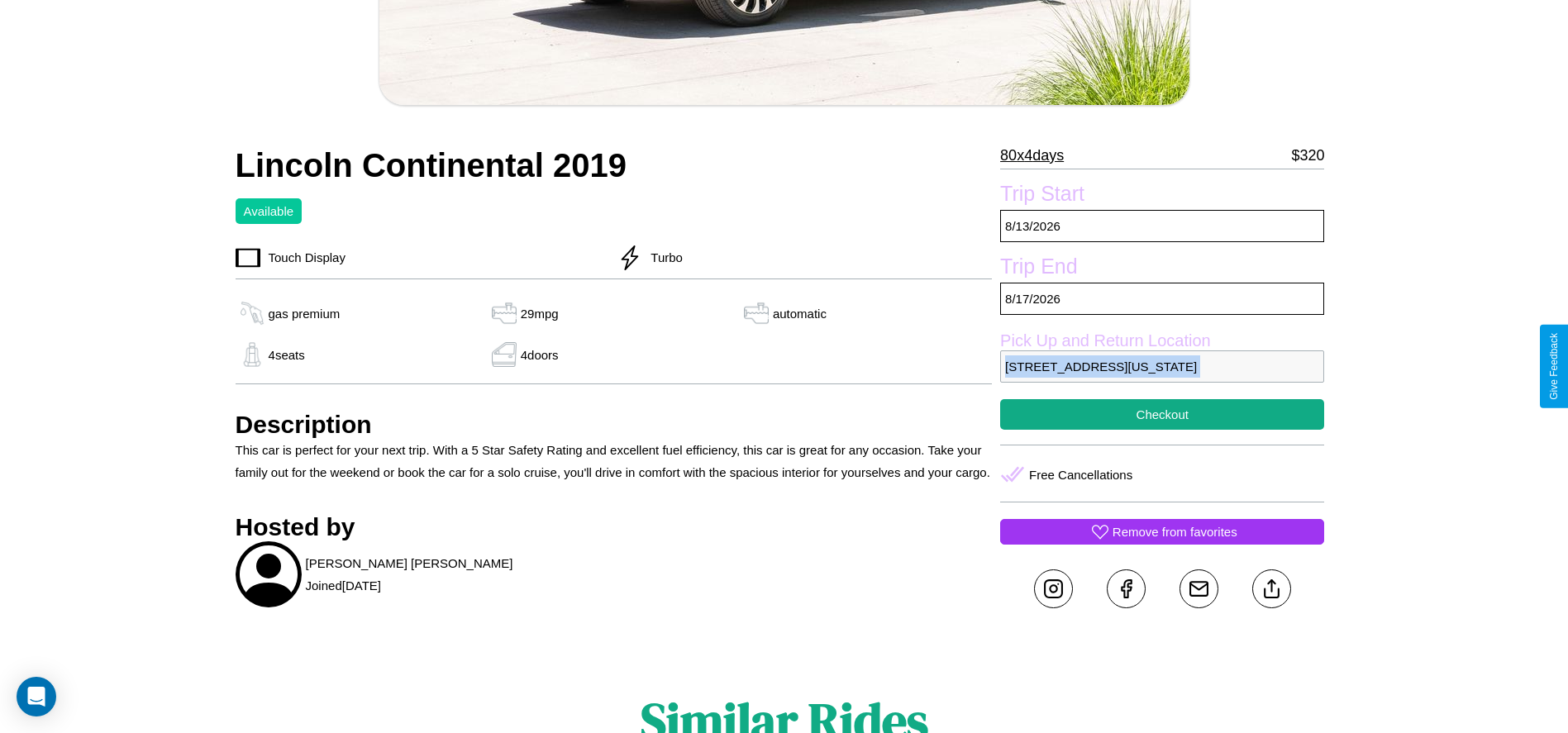
click at [1162, 366] on p "4858 Liberty Street Houston Texas 17656 United States" at bounding box center [1162, 367] width 324 height 33
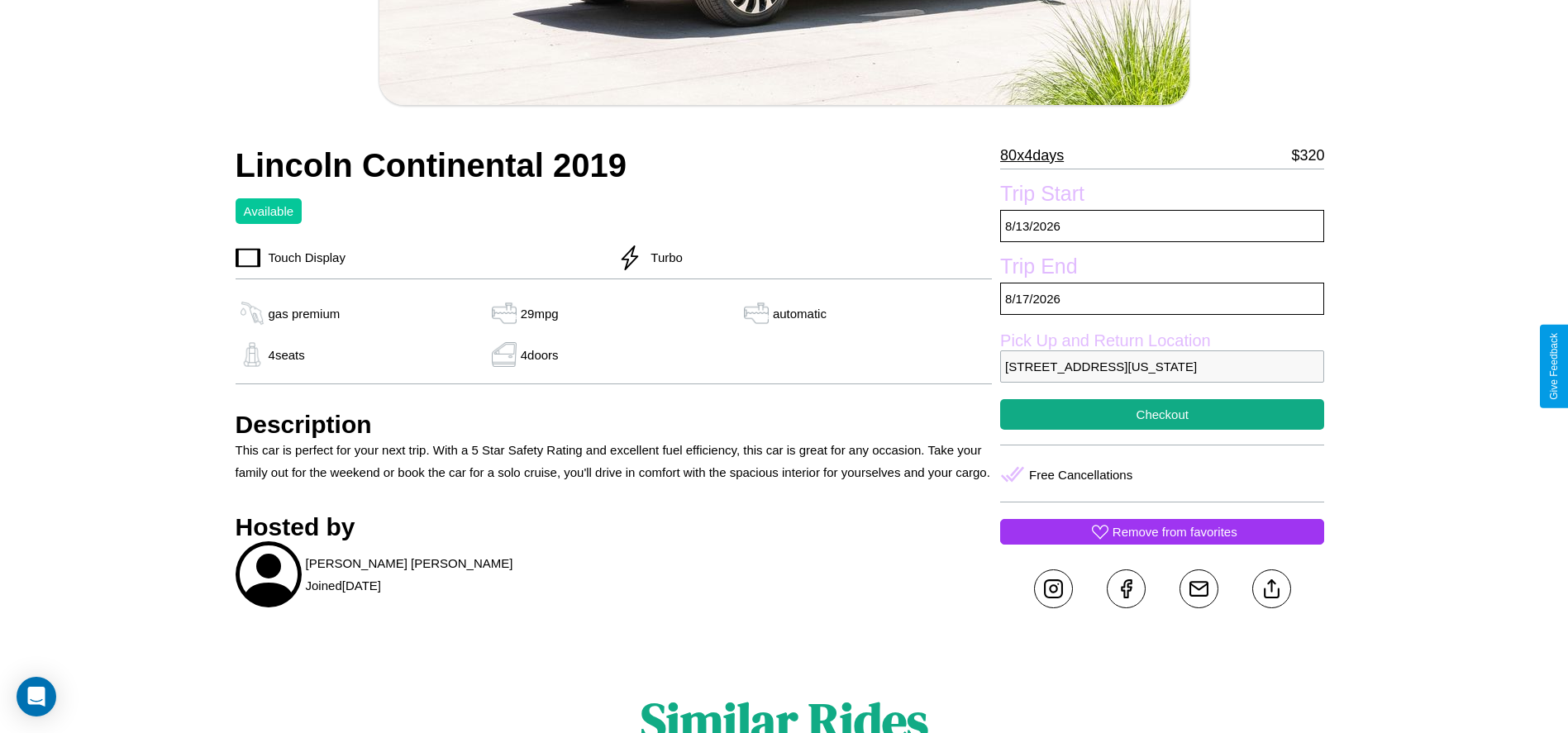
scroll to position [279, 0]
